Goal: Information Seeking & Learning: Learn about a topic

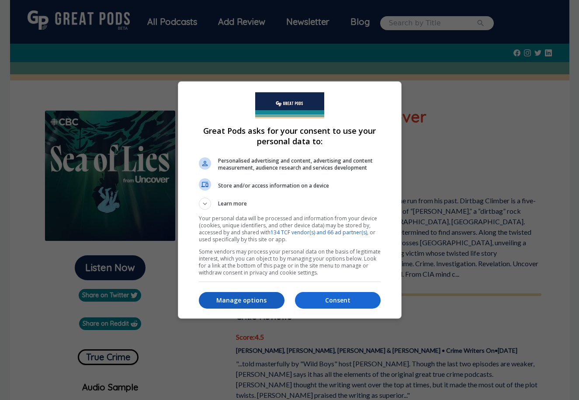
click at [247, 299] on p "Manage options" at bounding box center [242, 300] width 86 height 9
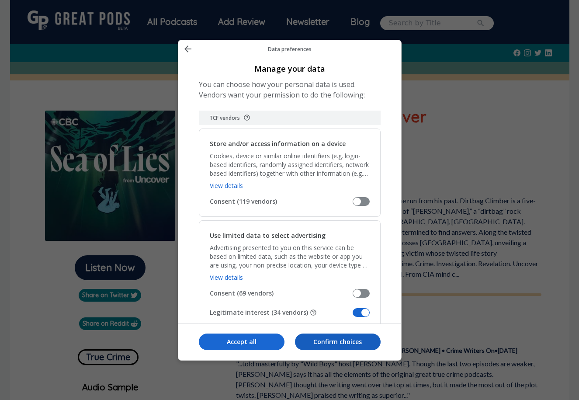
click at [332, 344] on p "Confirm choices" at bounding box center [338, 342] width 86 height 9
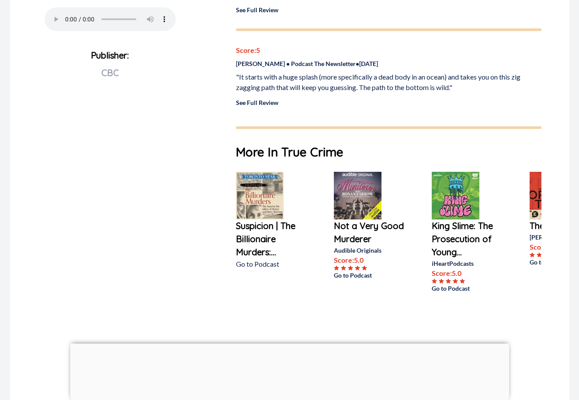
scroll to position [401, 0]
click at [357, 224] on p "Not a Very Good Murderer" at bounding box center [369, 232] width 70 height 26
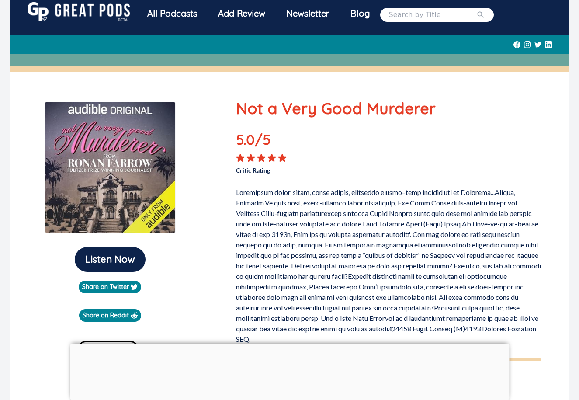
scroll to position [10, 0]
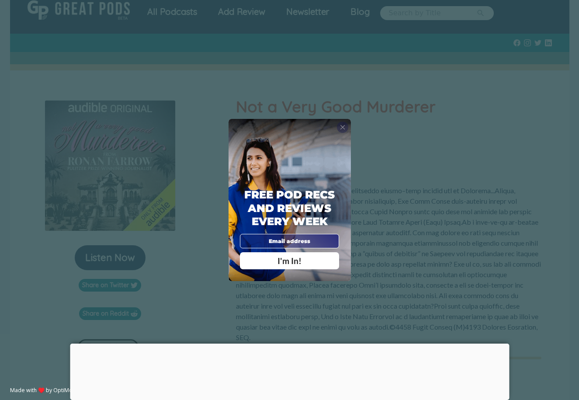
click at [341, 129] on span "X" at bounding box center [342, 127] width 5 height 8
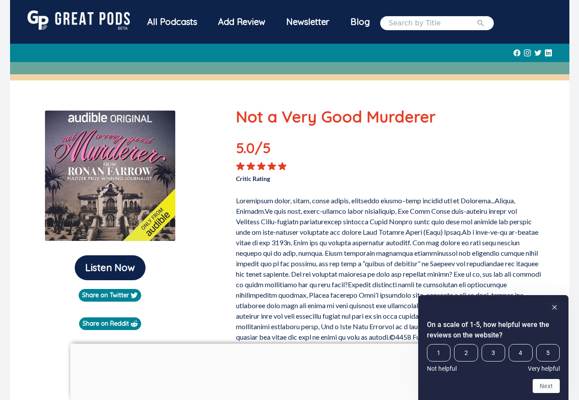
scroll to position [0, 0]
click at [186, 23] on div "All Podcasts" at bounding box center [172, 21] width 71 height 23
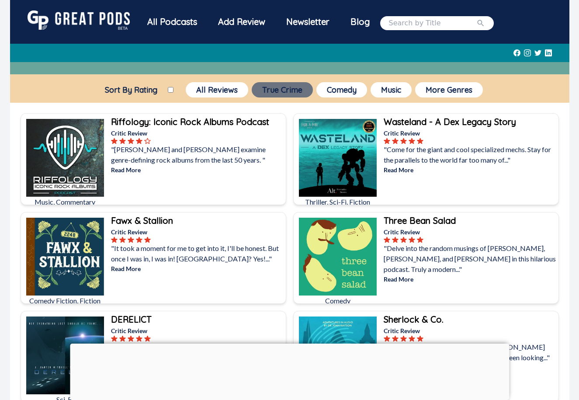
click at [281, 87] on button "True Crime" at bounding box center [282, 89] width 61 height 15
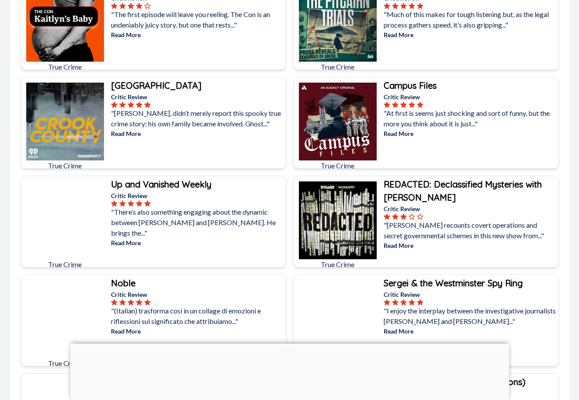
scroll to position [1816, 0]
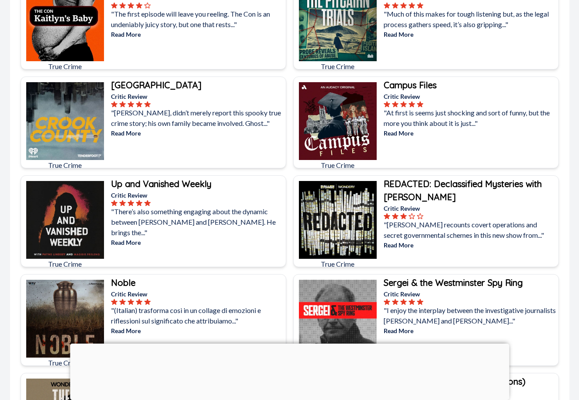
click at [137, 133] on p "Read More" at bounding box center [197, 133] width 173 height 9
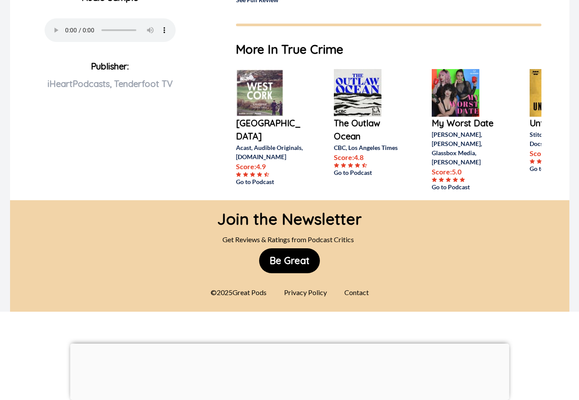
scroll to position [391, 0]
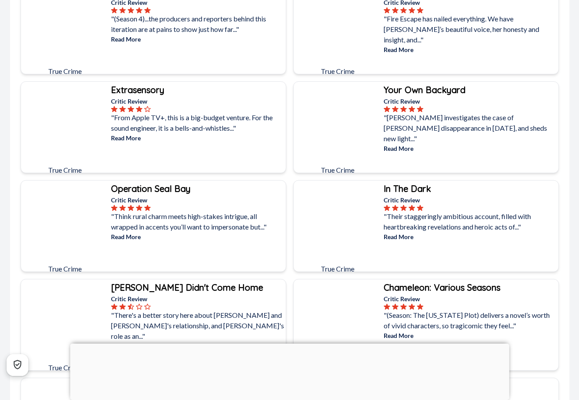
scroll to position [2603, 0]
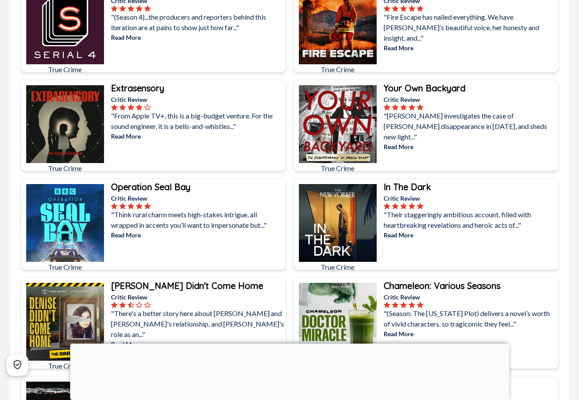
click at [392, 236] on p "Read More" at bounding box center [470, 234] width 173 height 9
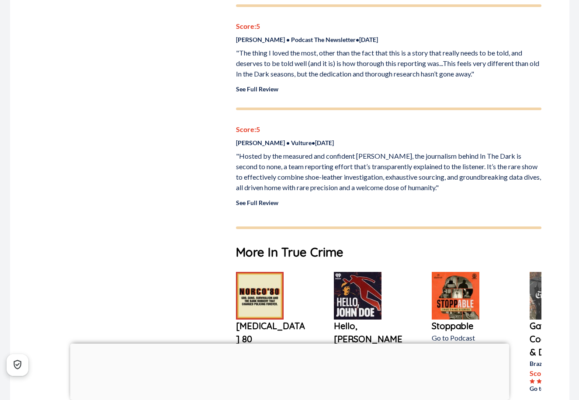
scroll to position [1067, 0]
